Goal: Use online tool/utility

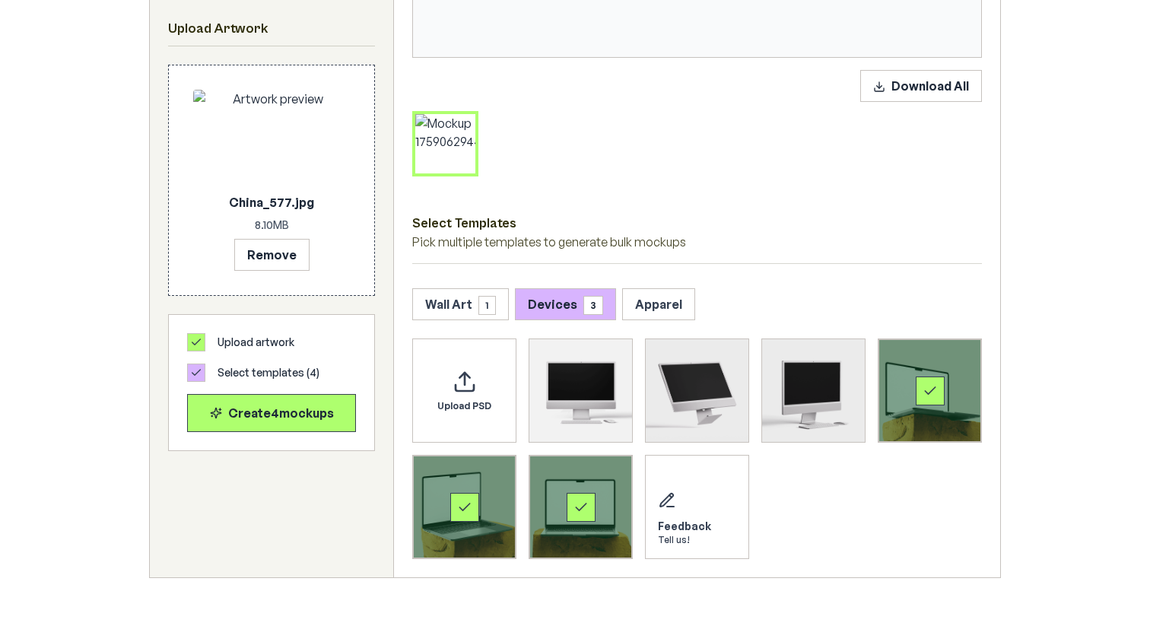
scroll to position [669, 0]
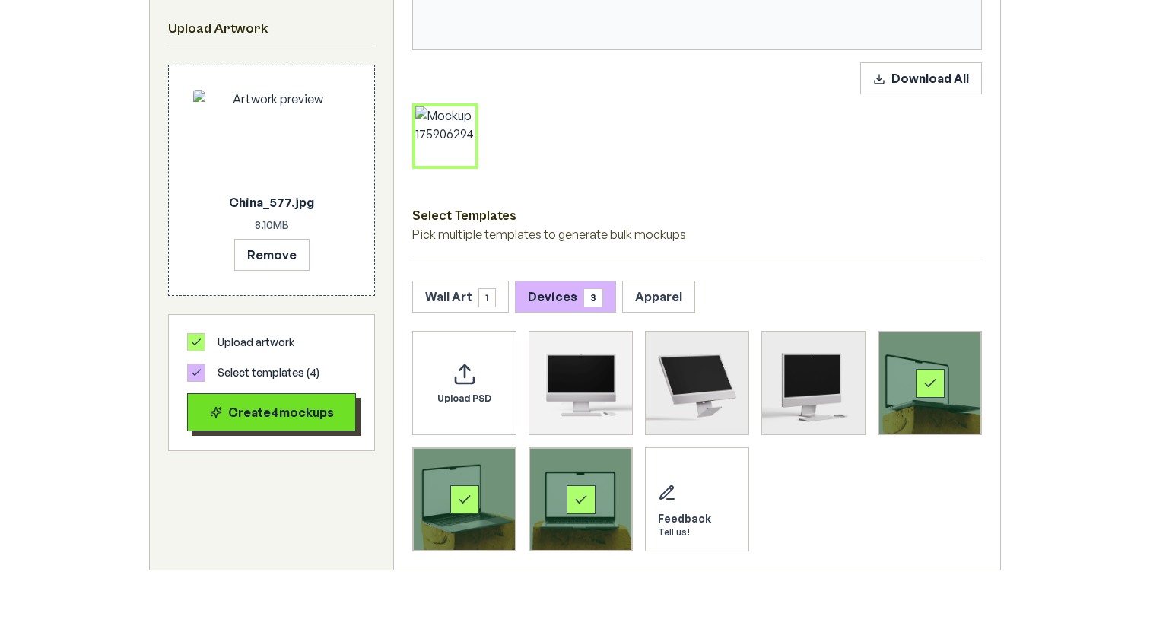
click at [281, 412] on div "Create 4 mockup s" at bounding box center [271, 412] width 143 height 18
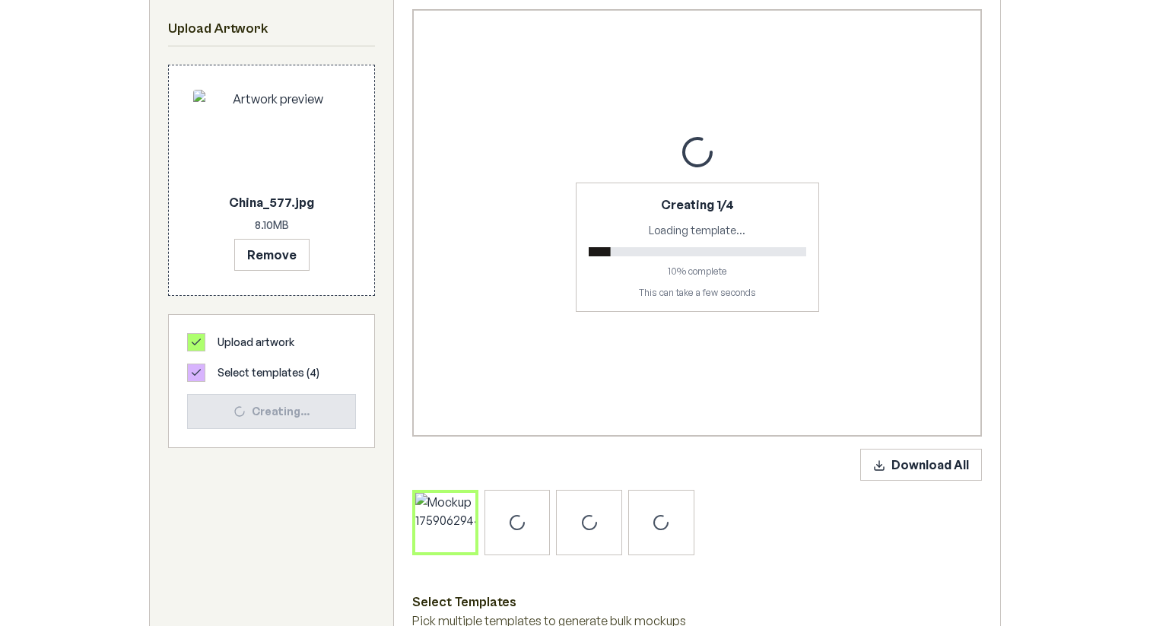
scroll to position [284, 0]
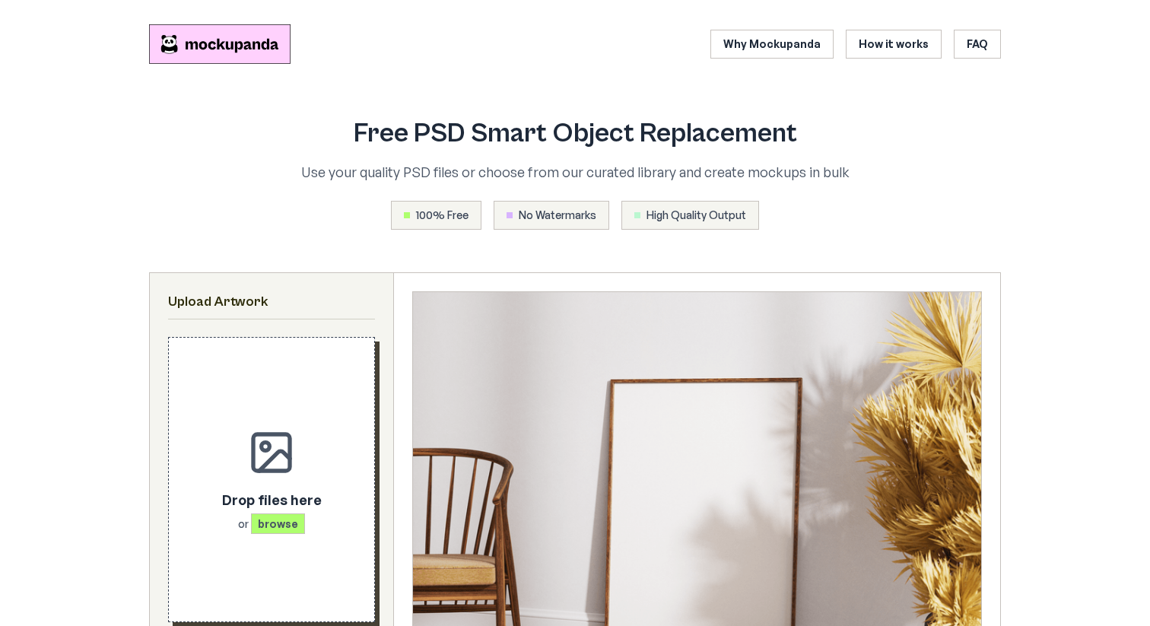
scroll to position [284, 0]
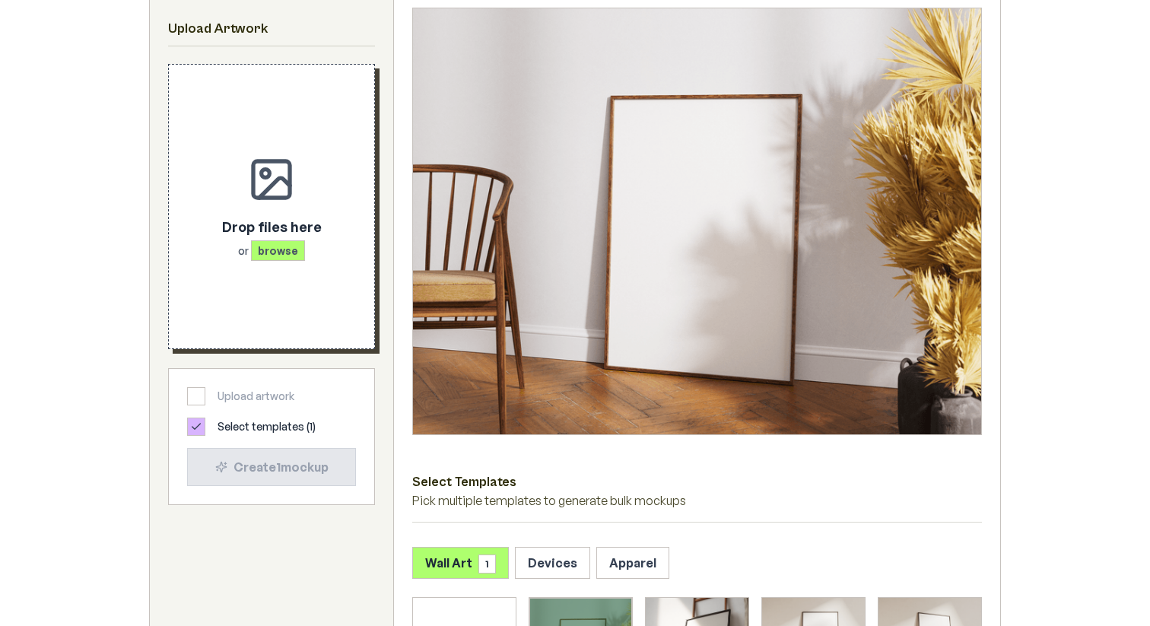
click at [240, 186] on div "Drop files here or browse" at bounding box center [271, 206] width 157 height 235
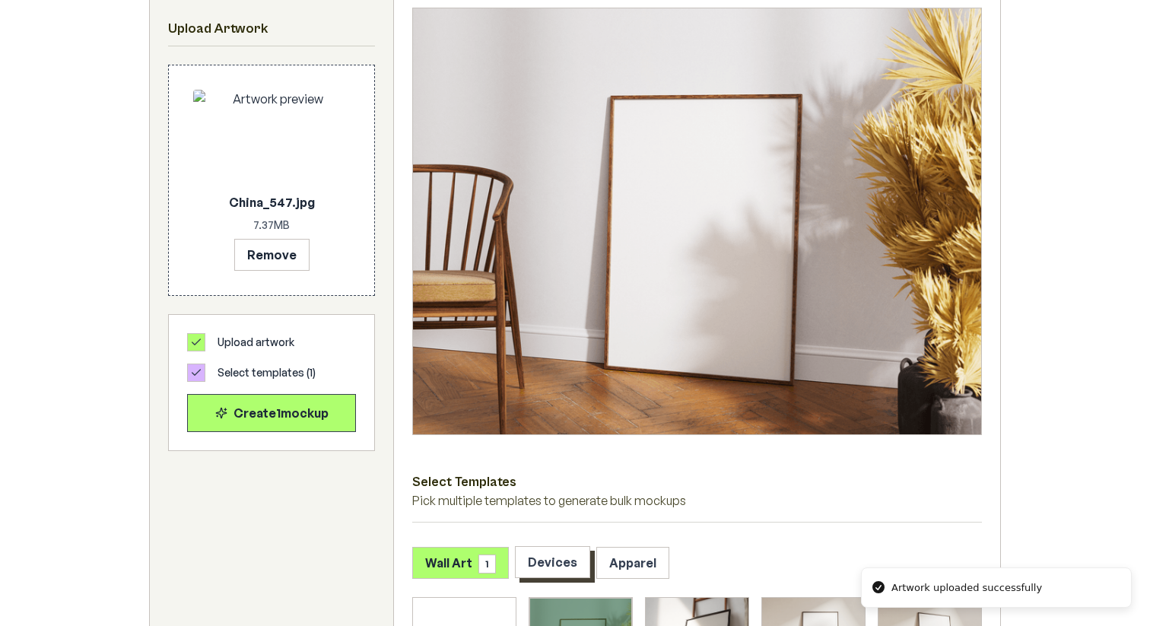
click at [545, 572] on button "Devices" at bounding box center [552, 562] width 75 height 32
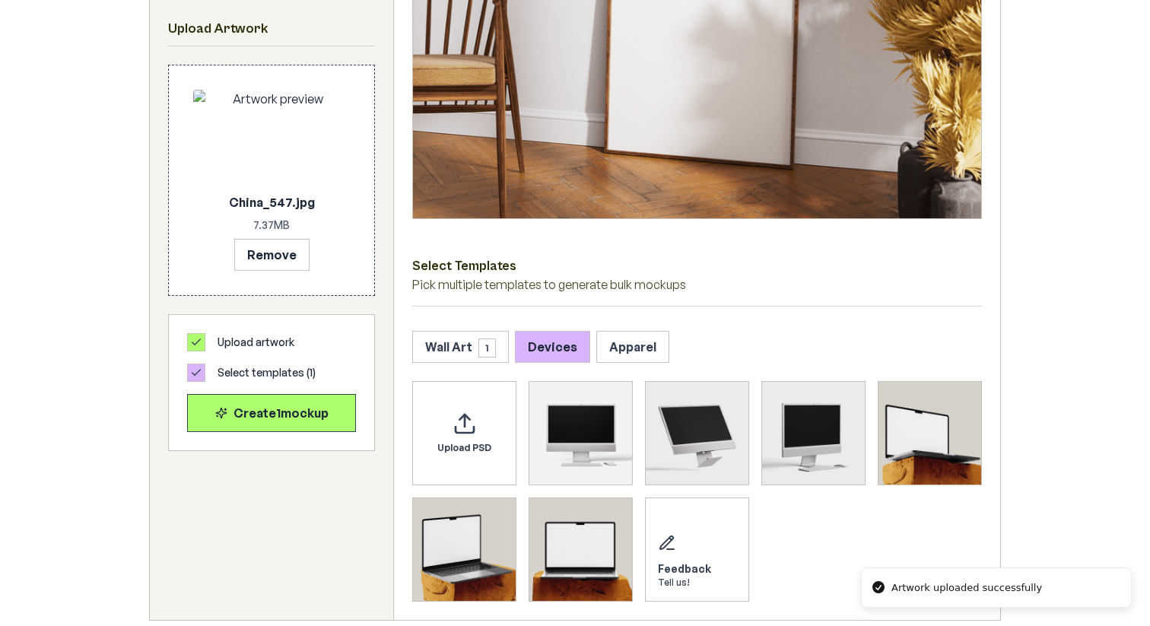
scroll to position [503, 0]
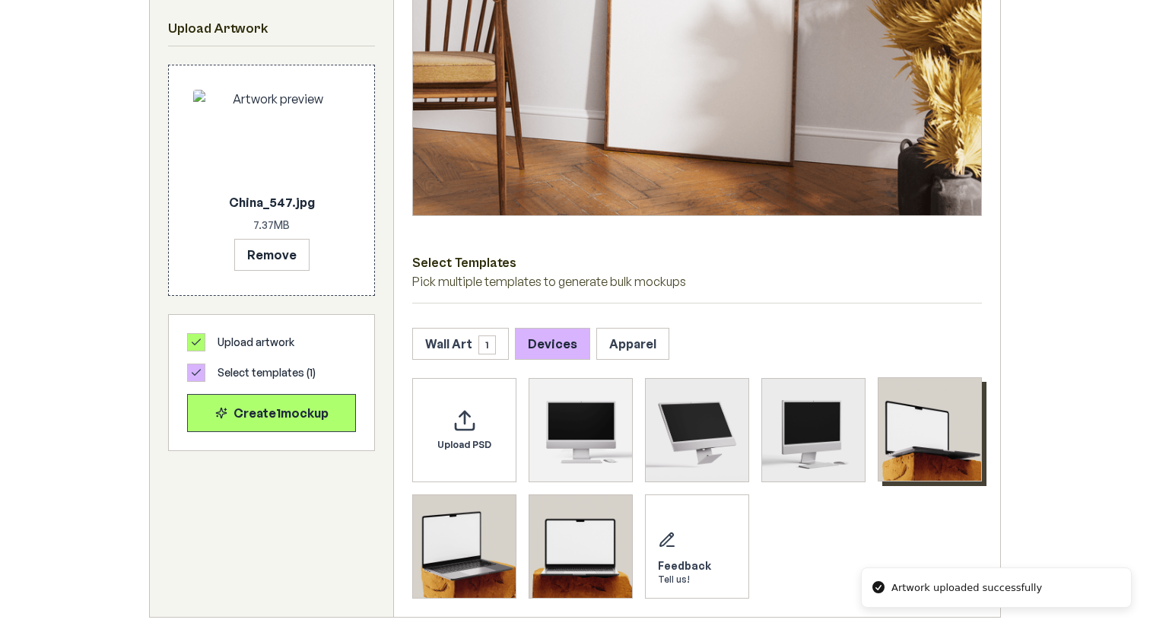
click at [928, 433] on img "Select template MacBook Mockup 1" at bounding box center [930, 429] width 103 height 103
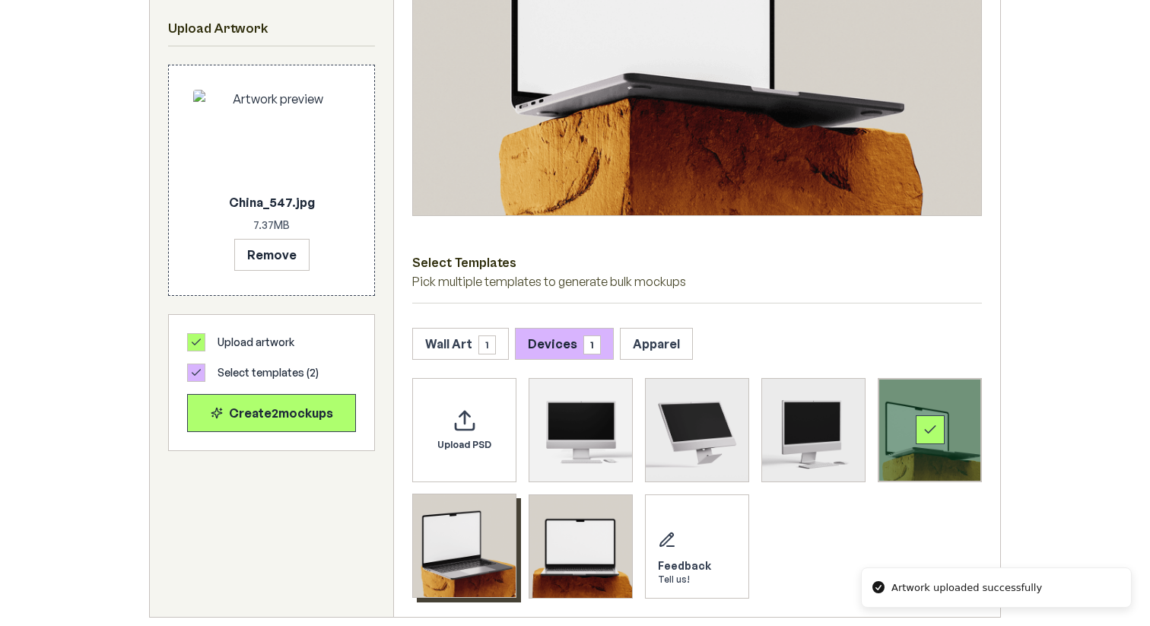
click at [478, 536] on img "Select template MacBook Mockup 2" at bounding box center [464, 545] width 103 height 103
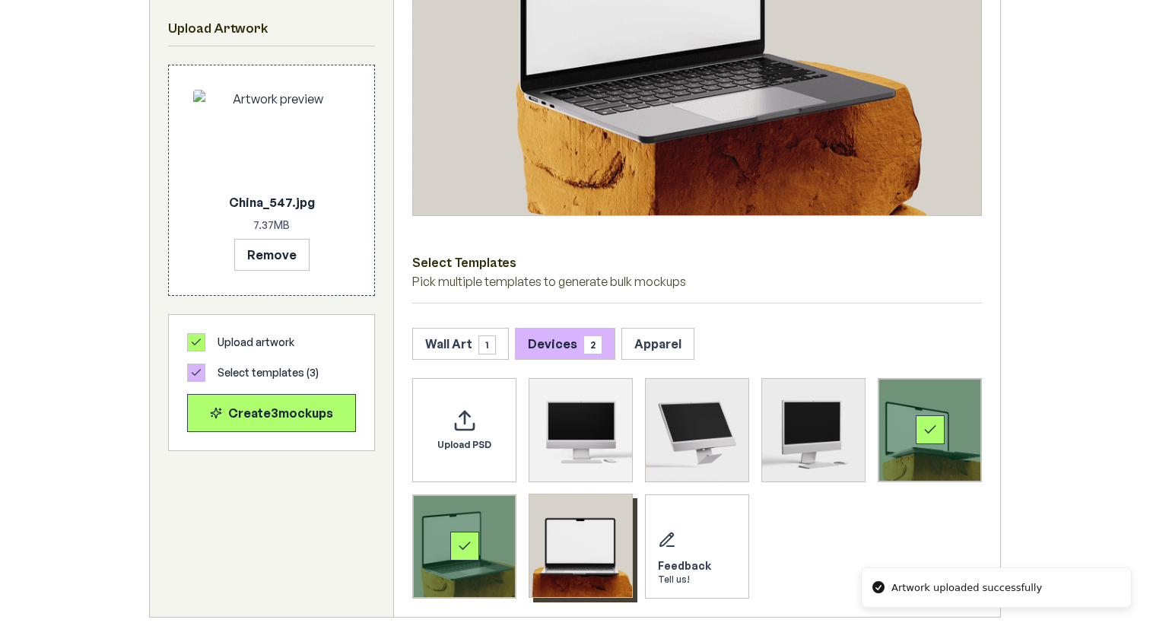
click at [555, 536] on img "Select template MacBook Mockup 3" at bounding box center [580, 545] width 103 height 103
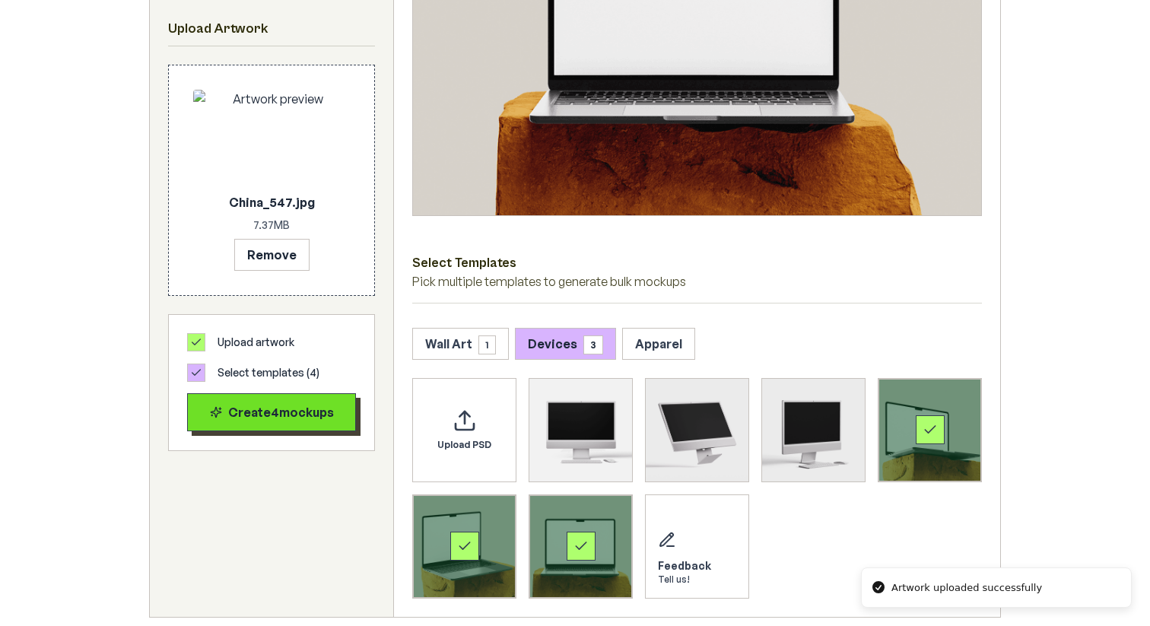
click at [331, 421] on button "Create 4 mockup s" at bounding box center [271, 412] width 169 height 38
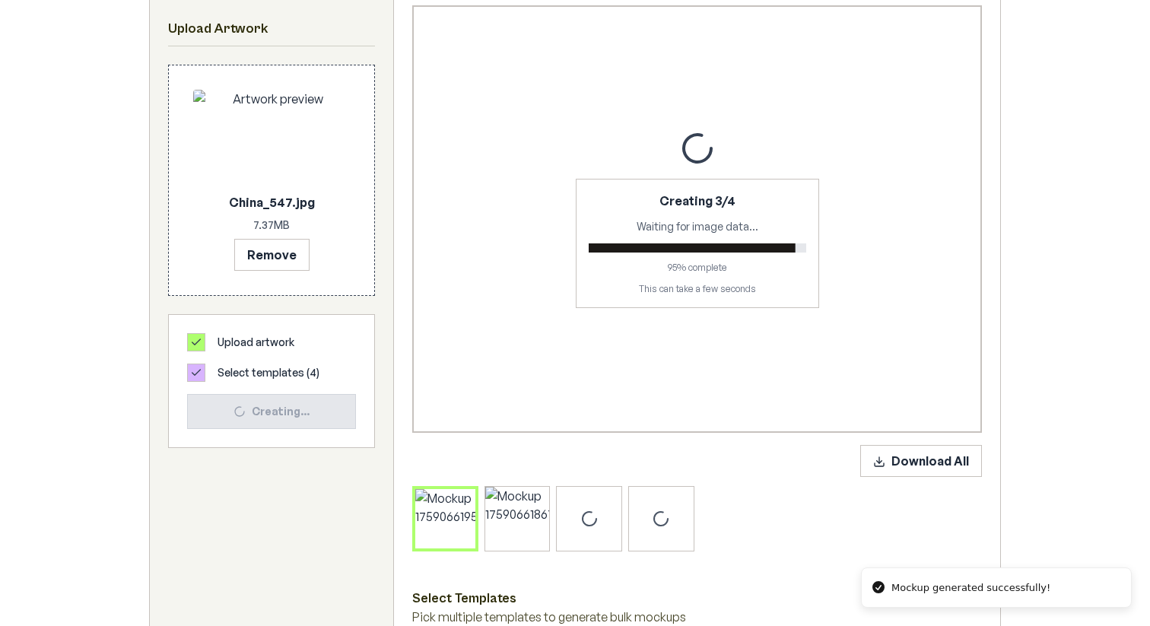
scroll to position [0, 0]
